Goal: Transaction & Acquisition: Download file/media

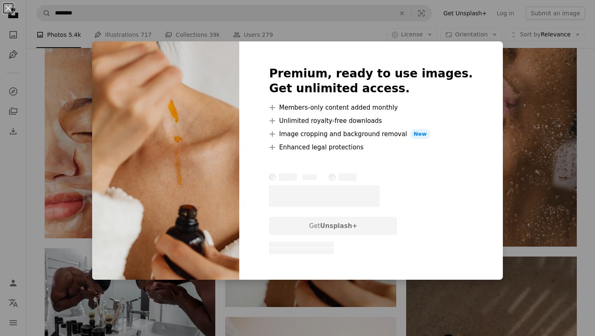
scroll to position [3596, 0]
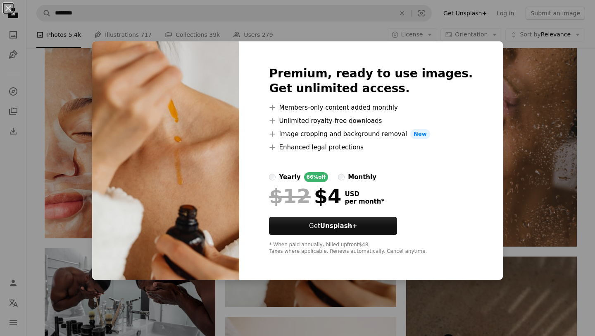
click at [513, 117] on div "An X shape Premium, ready to use images. Get unlimited access. A plus sign Memb…" at bounding box center [297, 168] width 595 height 336
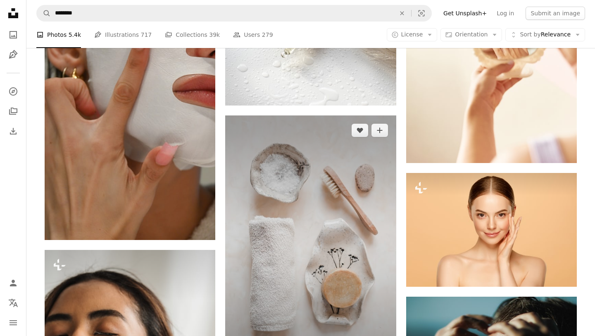
scroll to position [8808, 0]
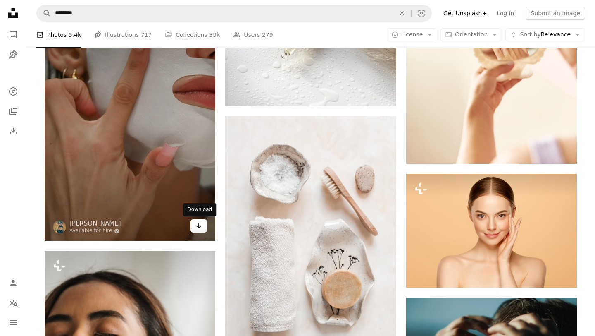
click at [193, 224] on link "Arrow pointing down" at bounding box center [199, 225] width 17 height 13
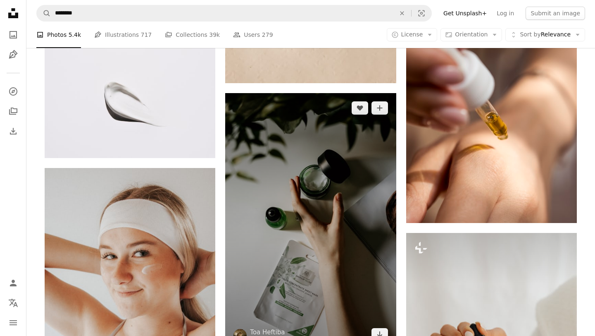
scroll to position [432, 0]
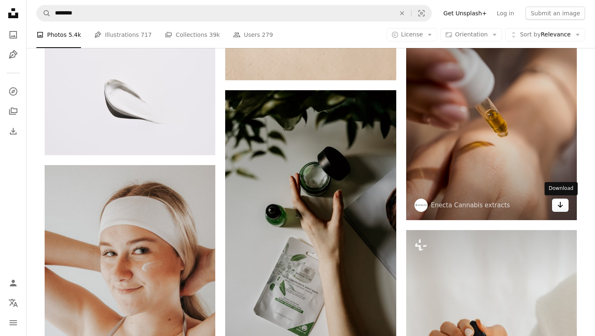
click at [560, 203] on icon "Arrow pointing down" at bounding box center [560, 205] width 7 height 10
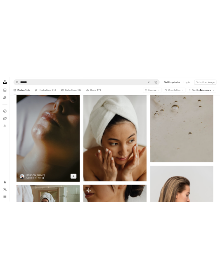
scroll to position [2434, 0]
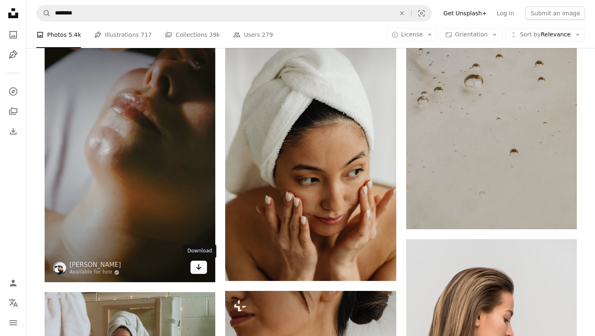
click at [198, 267] on icon "Arrow pointing down" at bounding box center [199, 267] width 7 height 10
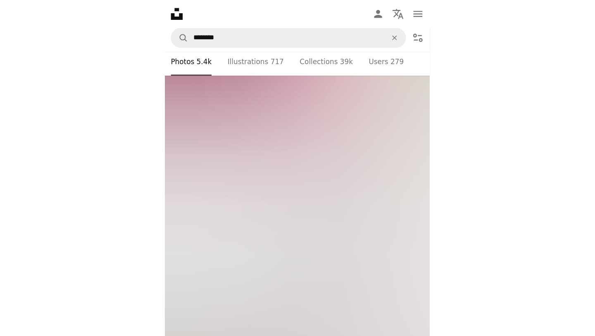
scroll to position [182059, 0]
